Goal: Task Accomplishment & Management: Complete application form

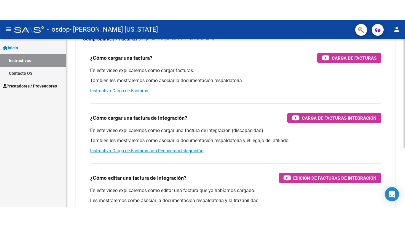
scroll to position [59, 0]
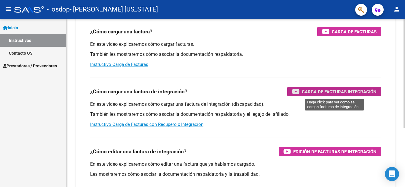
click at [356, 90] on span "Carga de Facturas Integración" at bounding box center [339, 91] width 75 height 7
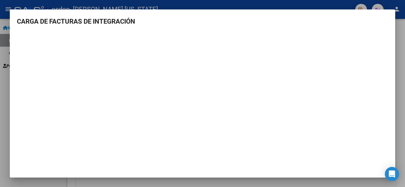
click at [274, 174] on mat-dialog-container "CARGA DE FACTURAS DE INTEGRACIÓN" at bounding box center [202, 93] width 385 height 169
click at [4, 130] on div at bounding box center [202, 93] width 405 height 187
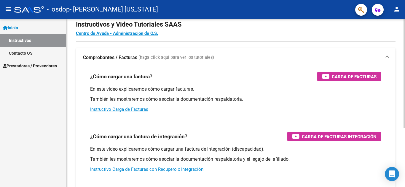
scroll to position [0, 0]
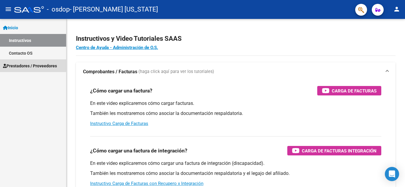
click at [27, 65] on span "Prestadores / Proveedores" at bounding box center [30, 66] width 54 height 7
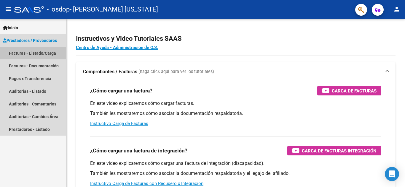
click at [32, 53] on link "Facturas - Listado/Carga" at bounding box center [33, 53] width 66 height 13
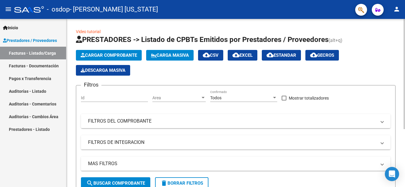
click at [98, 56] on span "Cargar Comprobante" at bounding box center [109, 55] width 56 height 5
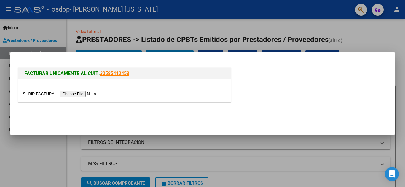
click at [84, 94] on input "file" at bounding box center [60, 94] width 75 height 6
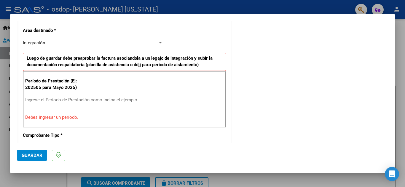
scroll to position [134, 0]
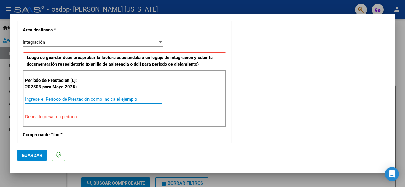
click at [70, 99] on input "Ingrese el Período de Prestación como indica el ejemplo" at bounding box center [93, 99] width 137 height 5
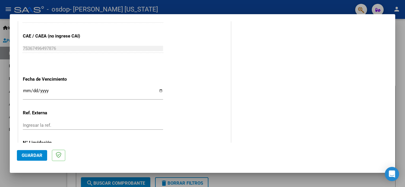
scroll to position [400, 0]
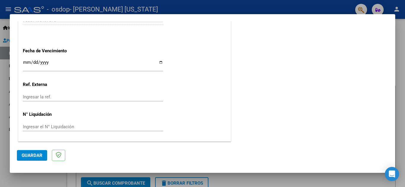
type input "202508"
click at [158, 63] on input "Ingresar la fecha" at bounding box center [93, 64] width 140 height 9
type input "2025-09-19"
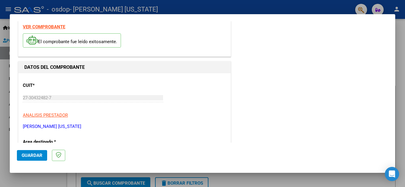
scroll to position [0, 0]
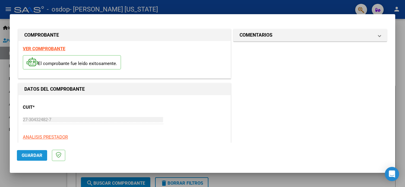
click at [31, 158] on span "Guardar" at bounding box center [32, 155] width 21 height 5
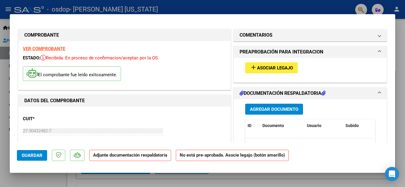
click at [281, 68] on span "Asociar Legajo" at bounding box center [275, 67] width 36 height 5
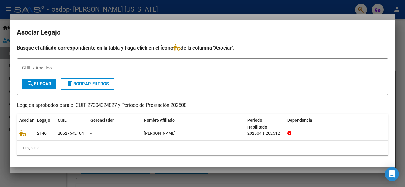
click at [335, 11] on div at bounding box center [202, 93] width 405 height 187
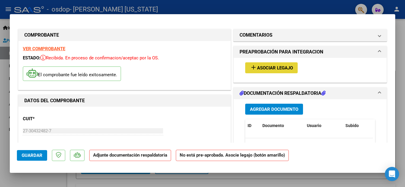
click at [266, 70] on span "Asociar Legajo" at bounding box center [275, 67] width 36 height 5
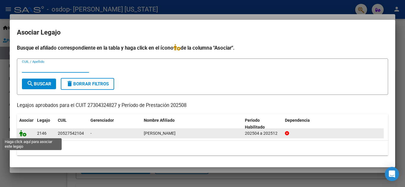
click at [24, 134] on icon at bounding box center [22, 133] width 7 height 7
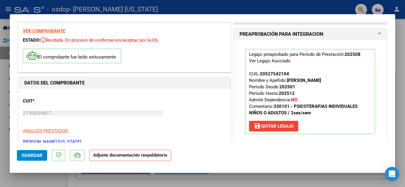
scroll to position [30, 0]
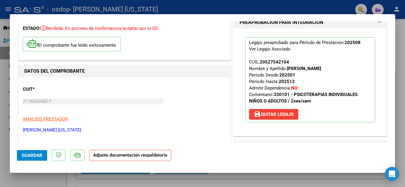
click at [160, 158] on strong "Adjunte documentación respaldatoria" at bounding box center [130, 155] width 74 height 5
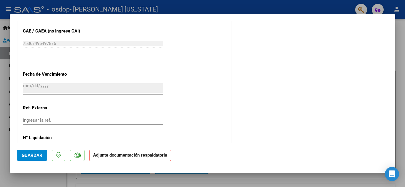
scroll to position [408, 0]
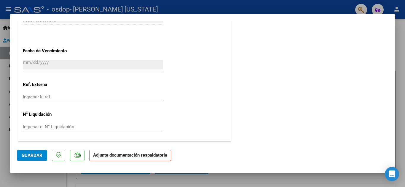
click at [137, 158] on strong "Adjunte documentación respaldatoria" at bounding box center [130, 155] width 74 height 5
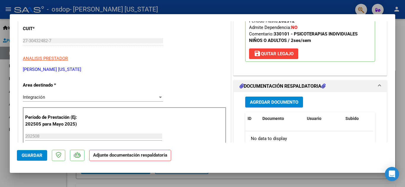
scroll to position [85, 0]
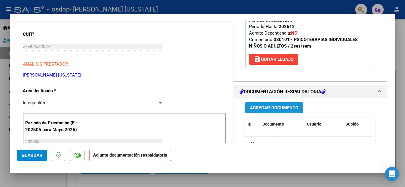
click at [283, 108] on span "Agregar Documento" at bounding box center [274, 107] width 48 height 5
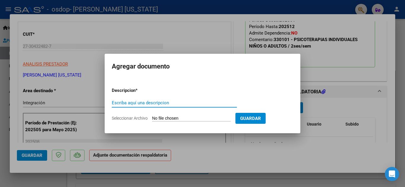
click at [177, 105] on input "Escriba aquí una descripcion" at bounding box center [174, 102] width 125 height 5
type input "planilla de asistencia agosto25"
click at [168, 118] on input "Seleccionar Archivo" at bounding box center [191, 119] width 78 height 6
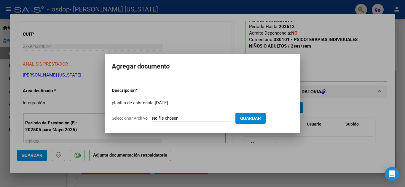
type input "C:\fakepath\AGOSTO25 BARBOTTI.pdf"
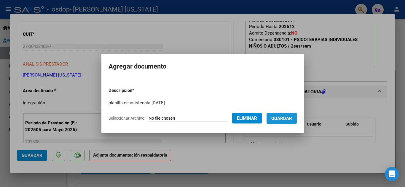
click at [289, 120] on span "Guardar" at bounding box center [281, 118] width 21 height 5
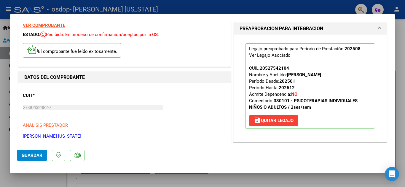
scroll to position [0, 0]
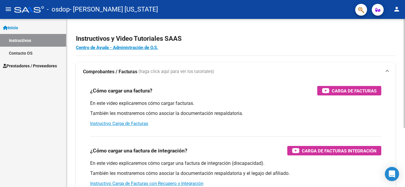
click at [371, 48] on h4 "Centro de Ayuda - Administración de O.S." at bounding box center [235, 47] width 319 height 7
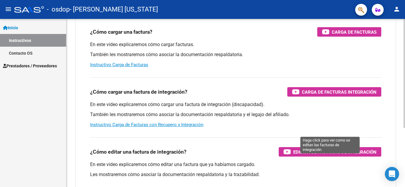
scroll to position [59, 0]
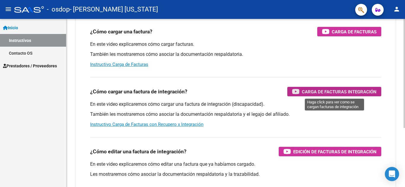
click at [317, 92] on span "Carga de Facturas Integración" at bounding box center [339, 91] width 75 height 7
